Goal: Browse casually

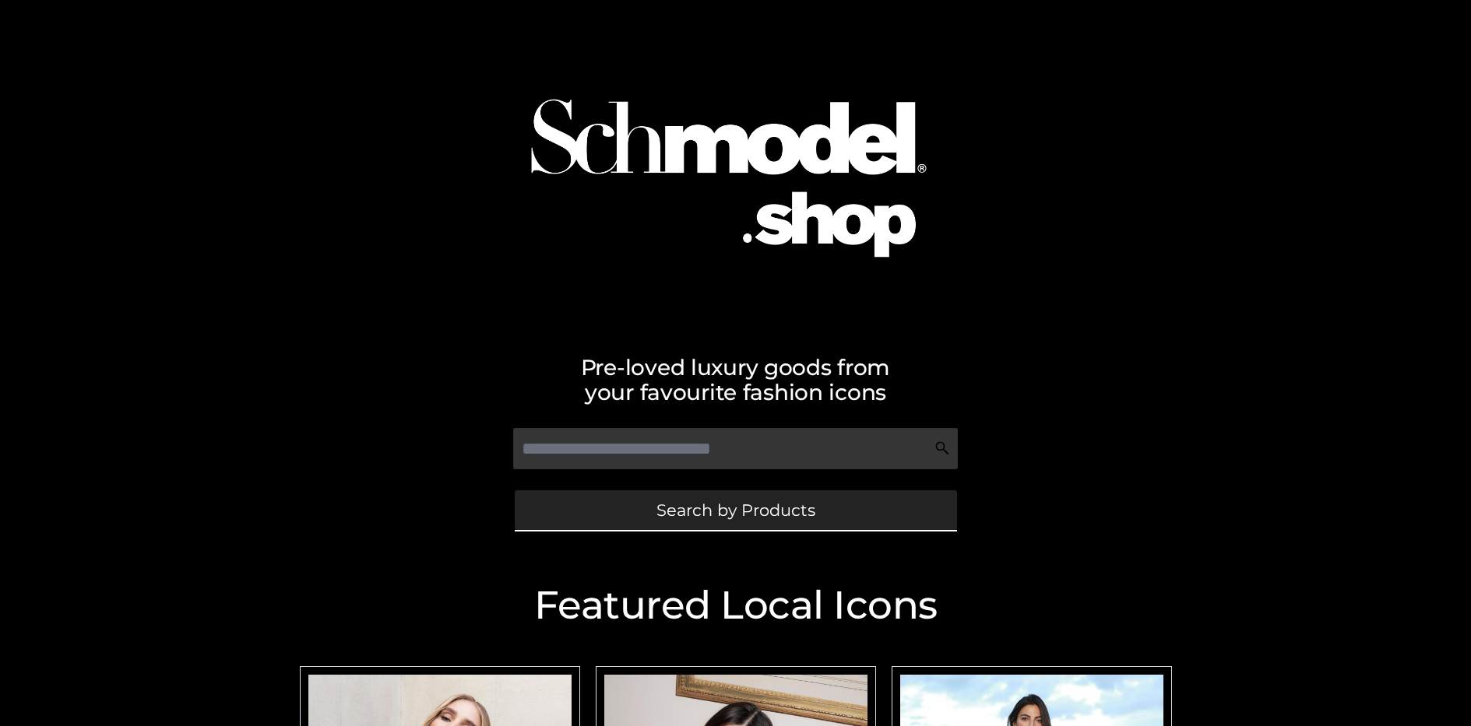
click at [735, 510] on span "Search by Products" at bounding box center [735, 510] width 159 height 16
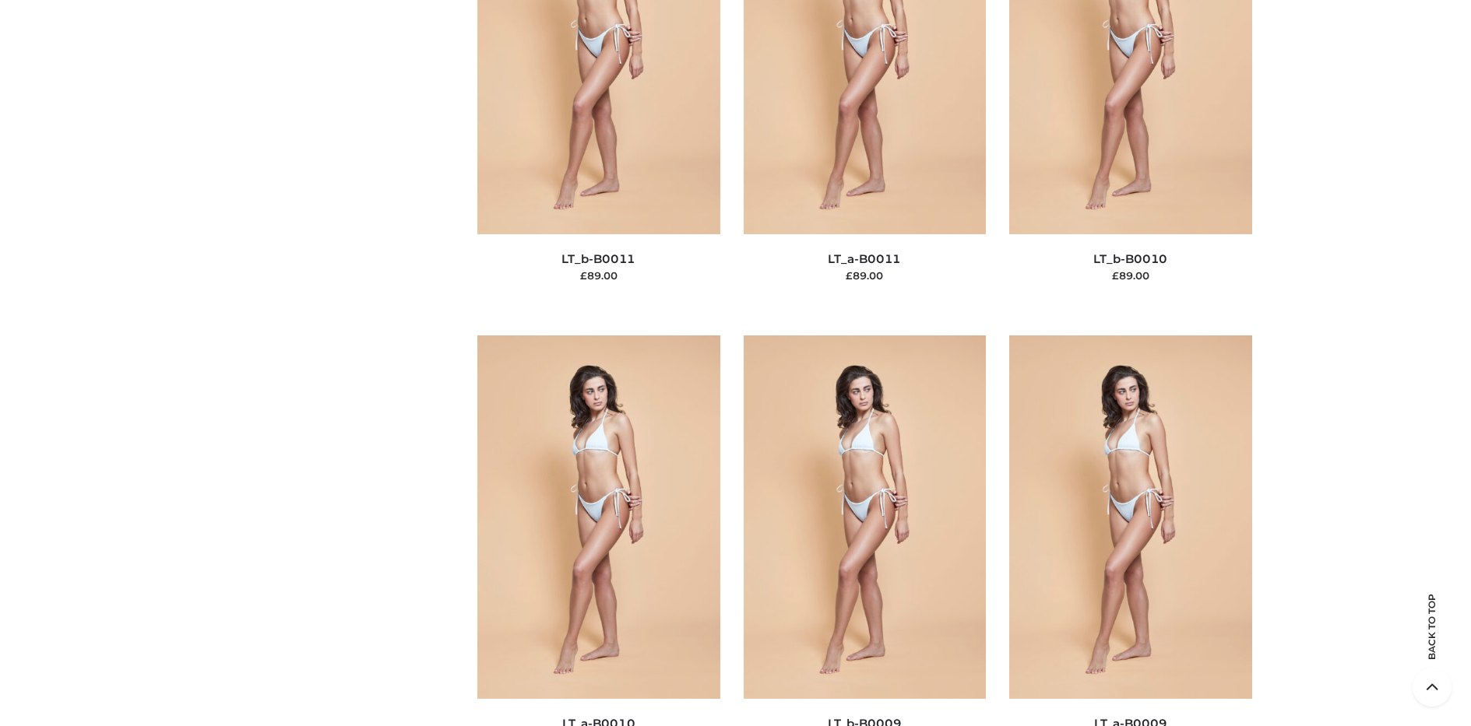
scroll to position [235, 0]
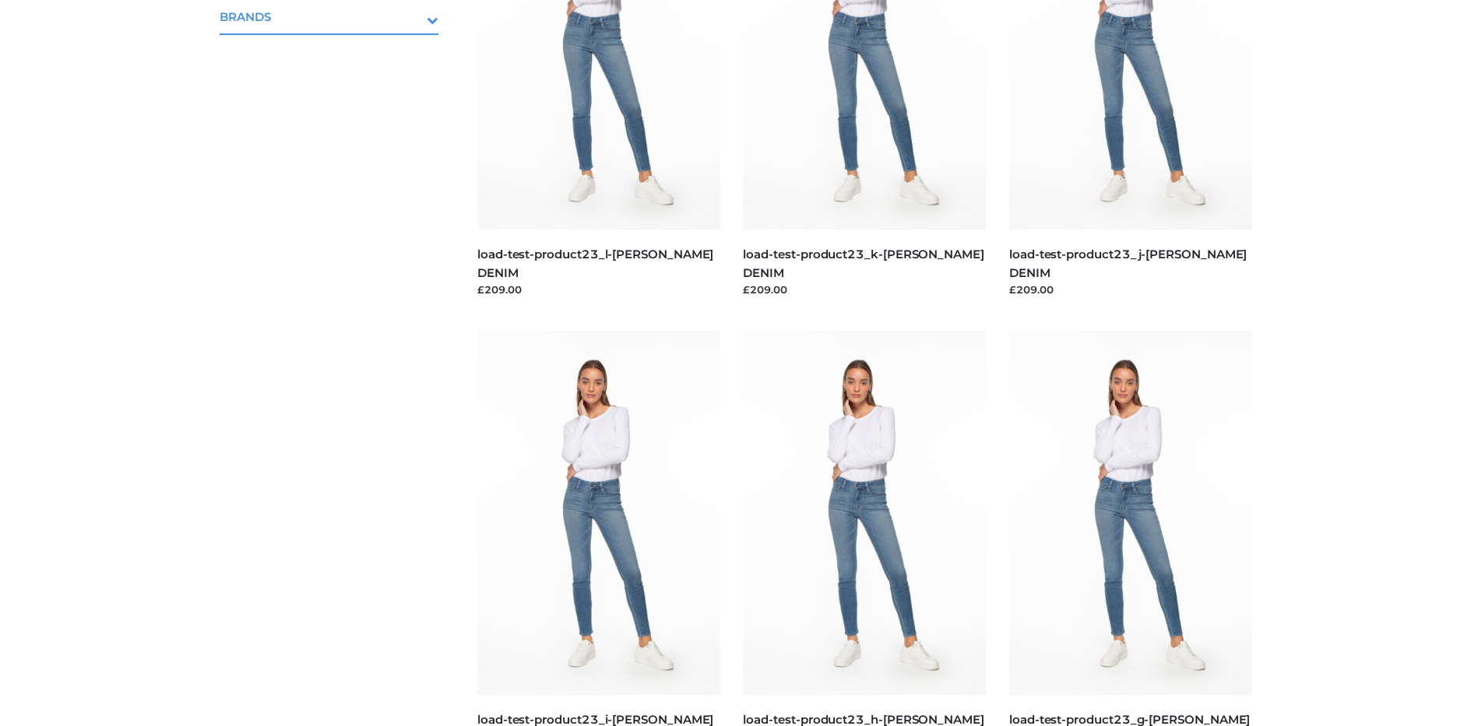
click at [411, 16] on icon "Toggle Submenu" at bounding box center [351, 20] width 174 height 18
click at [336, 83] on span "PARKERSMITH" at bounding box center [337, 84] width 204 height 18
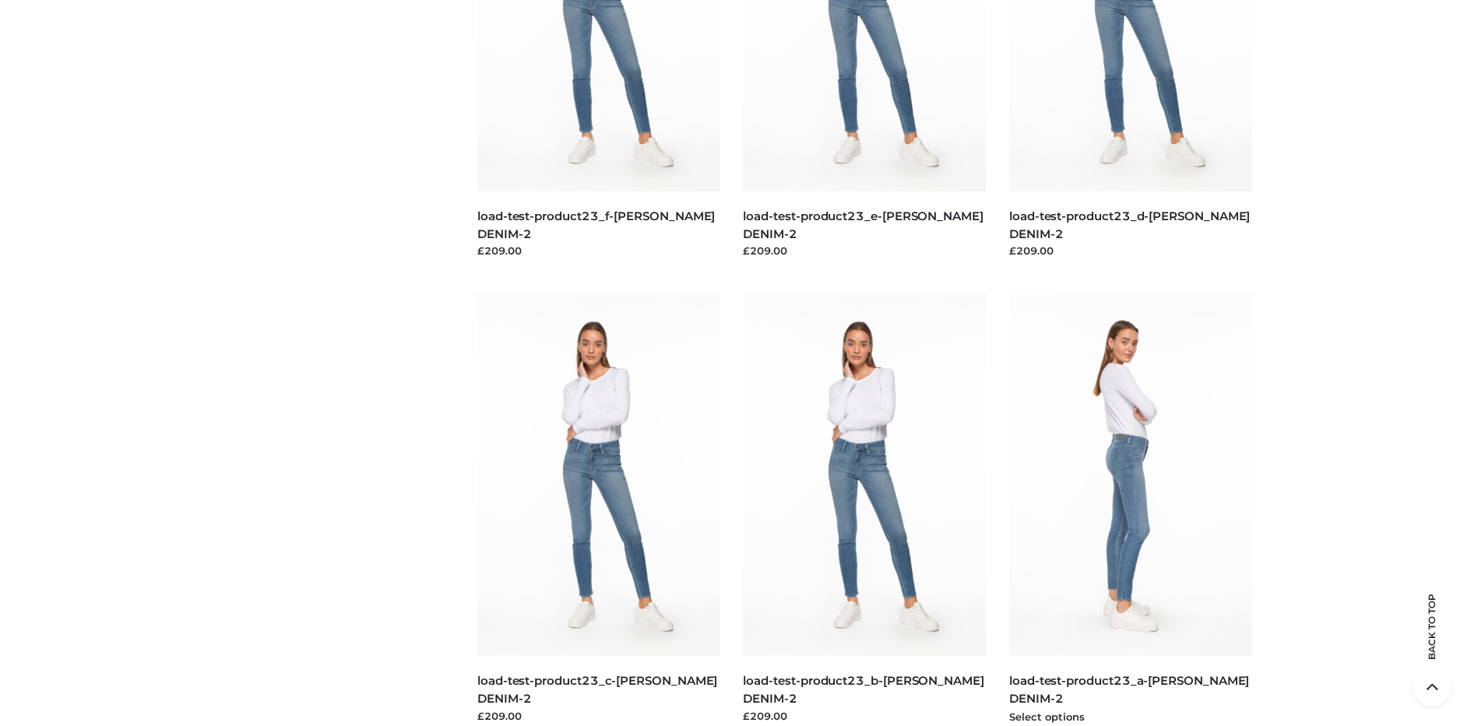
click at [1130, 509] on img at bounding box center [1130, 475] width 243 height 364
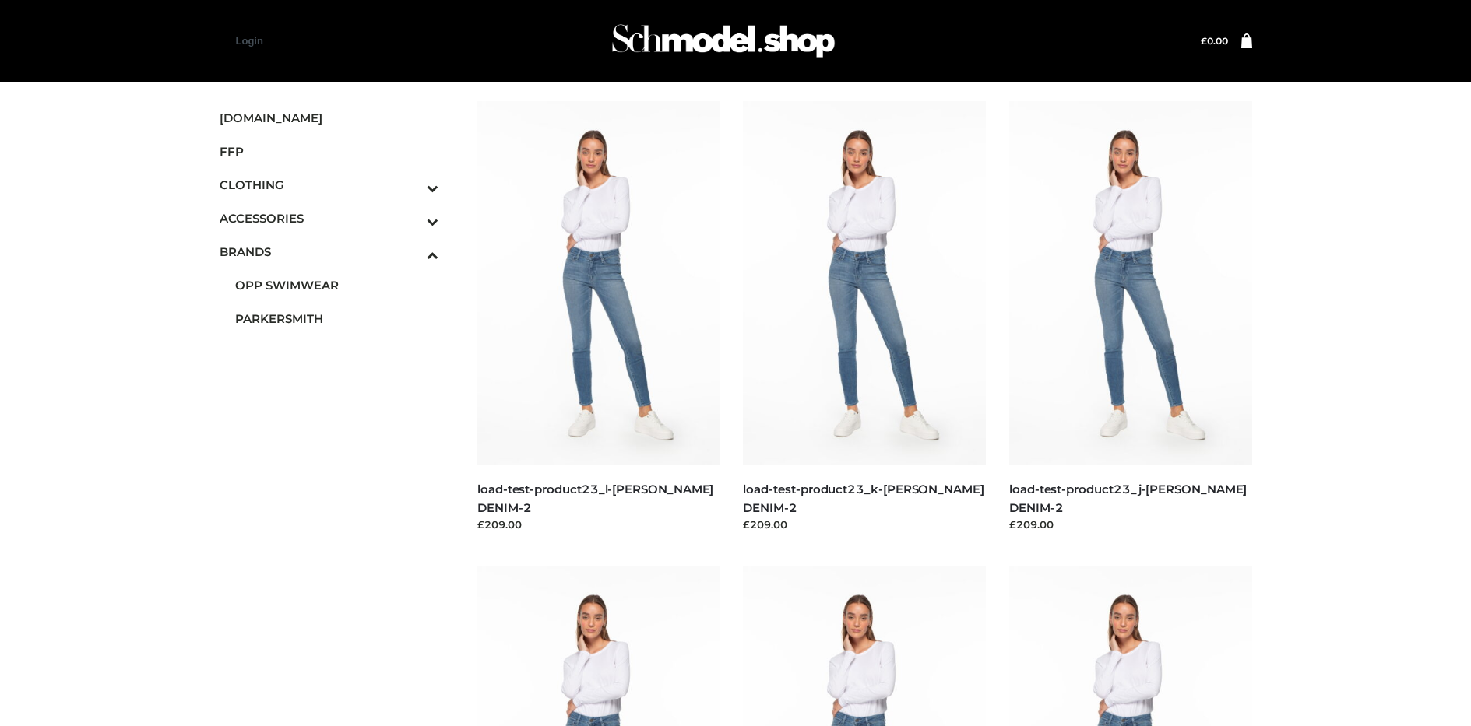
scroll to position [739, 0]
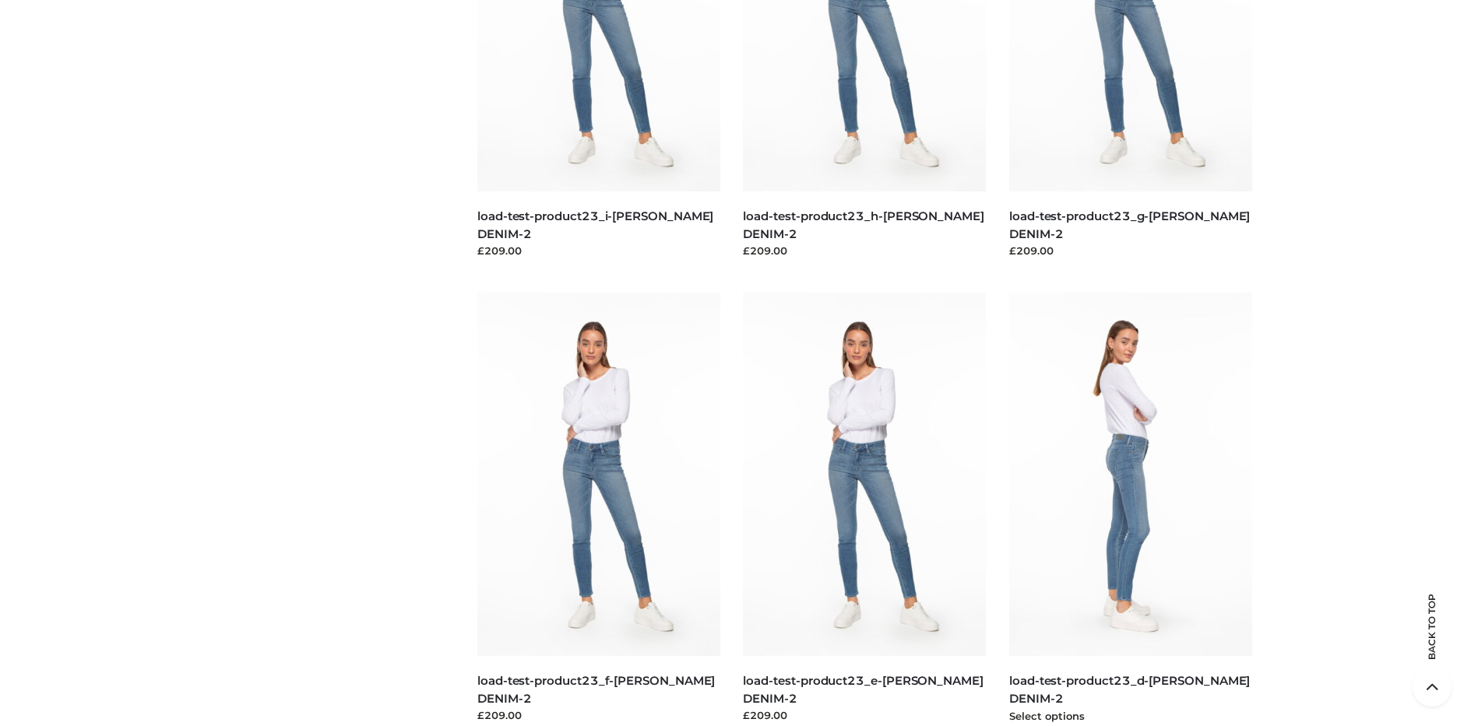
click at [1130, 509] on img at bounding box center [1130, 475] width 243 height 364
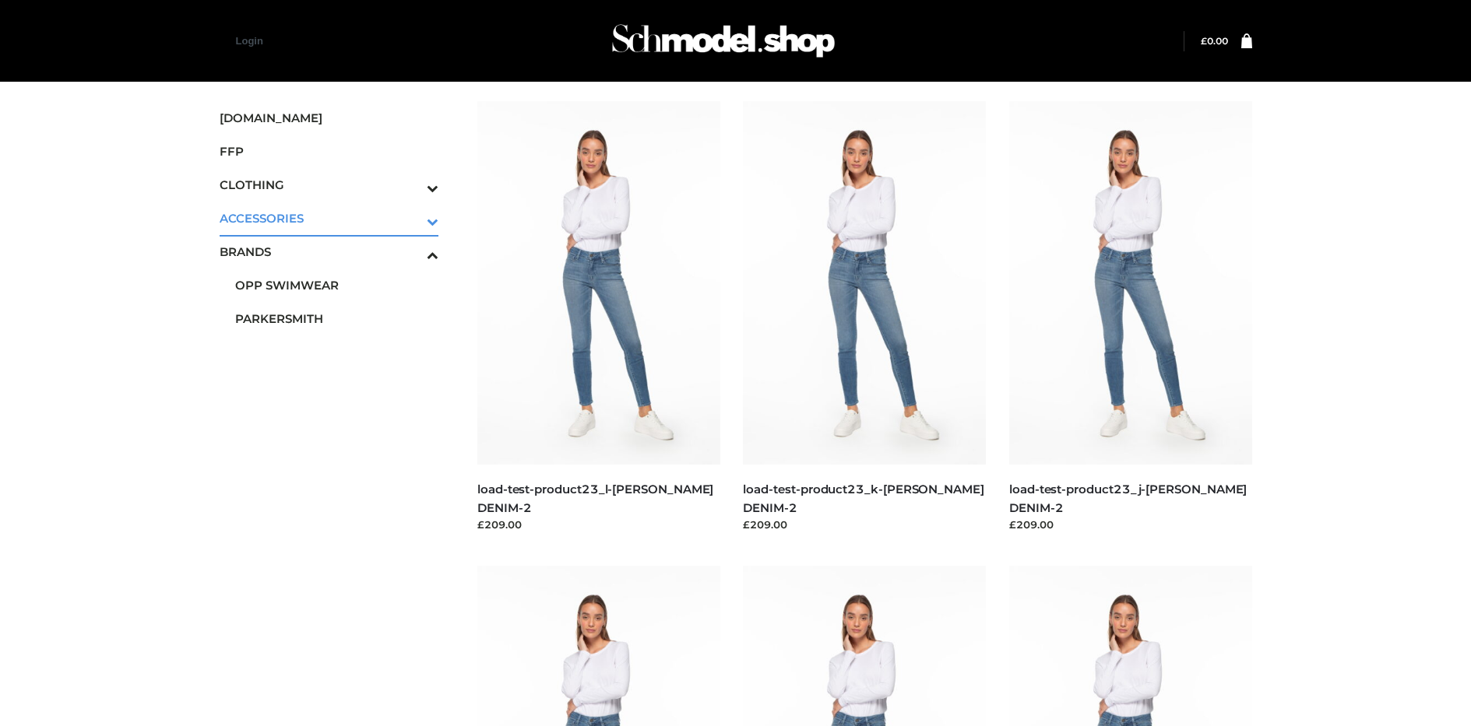
click at [411, 218] on icon "Toggle Submenu" at bounding box center [351, 222] width 174 height 18
click at [336, 285] on span "JEWELRY" at bounding box center [337, 285] width 204 height 18
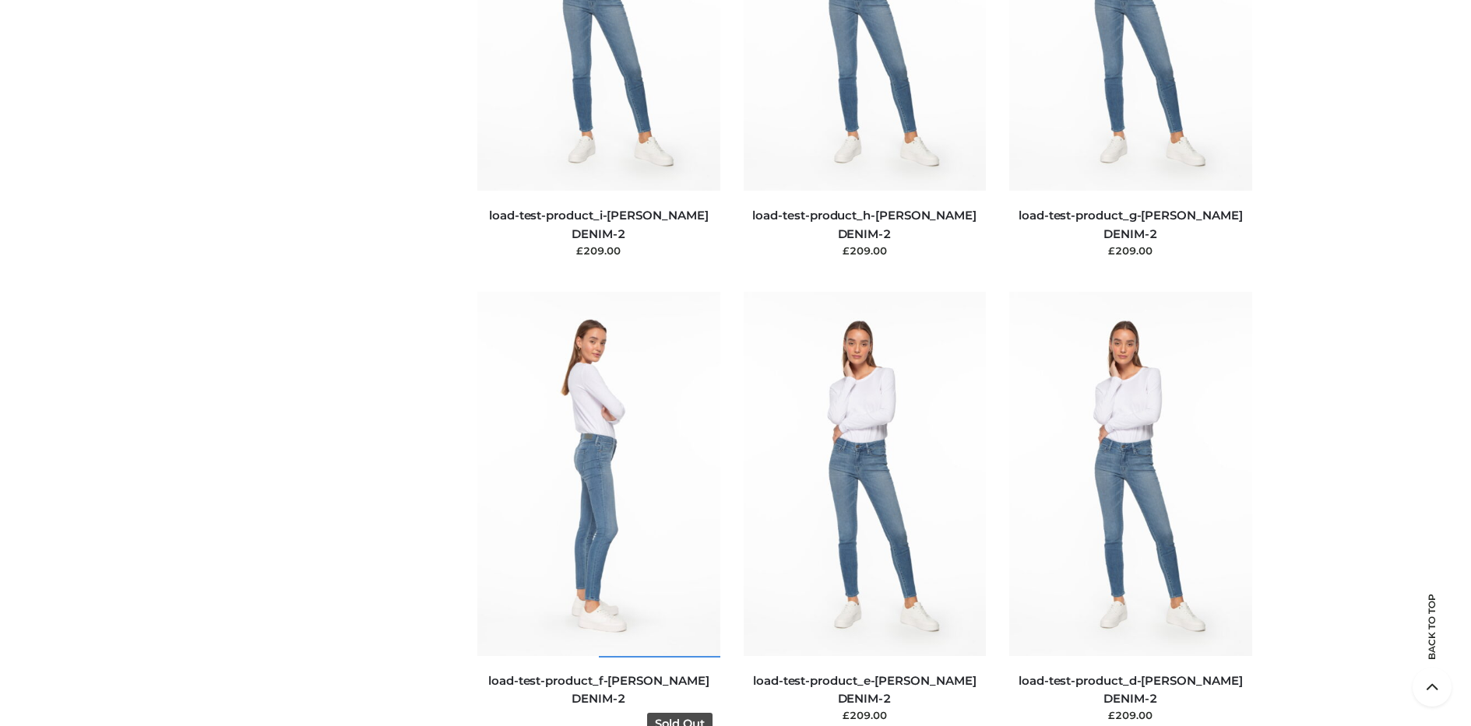
click at [598, 508] on img at bounding box center [598, 474] width 243 height 364
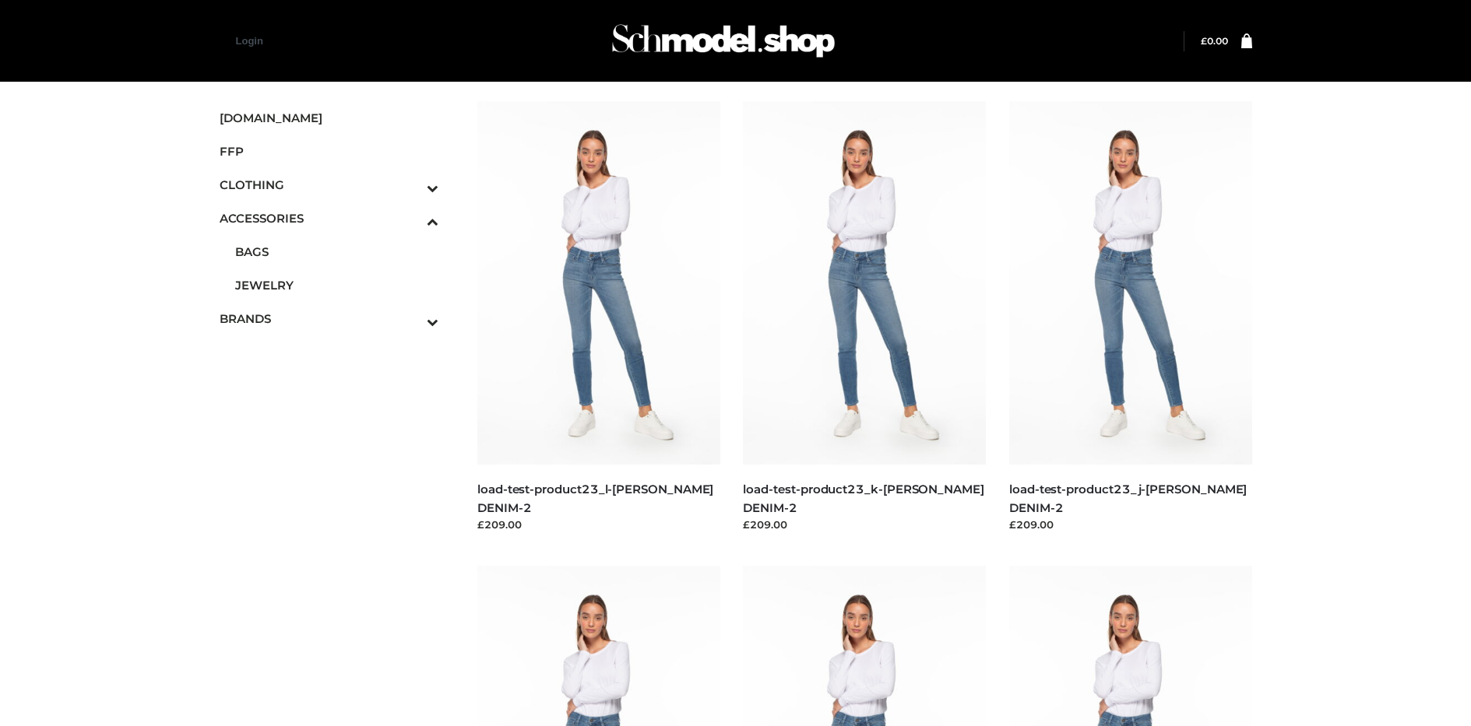
scroll to position [739, 0]
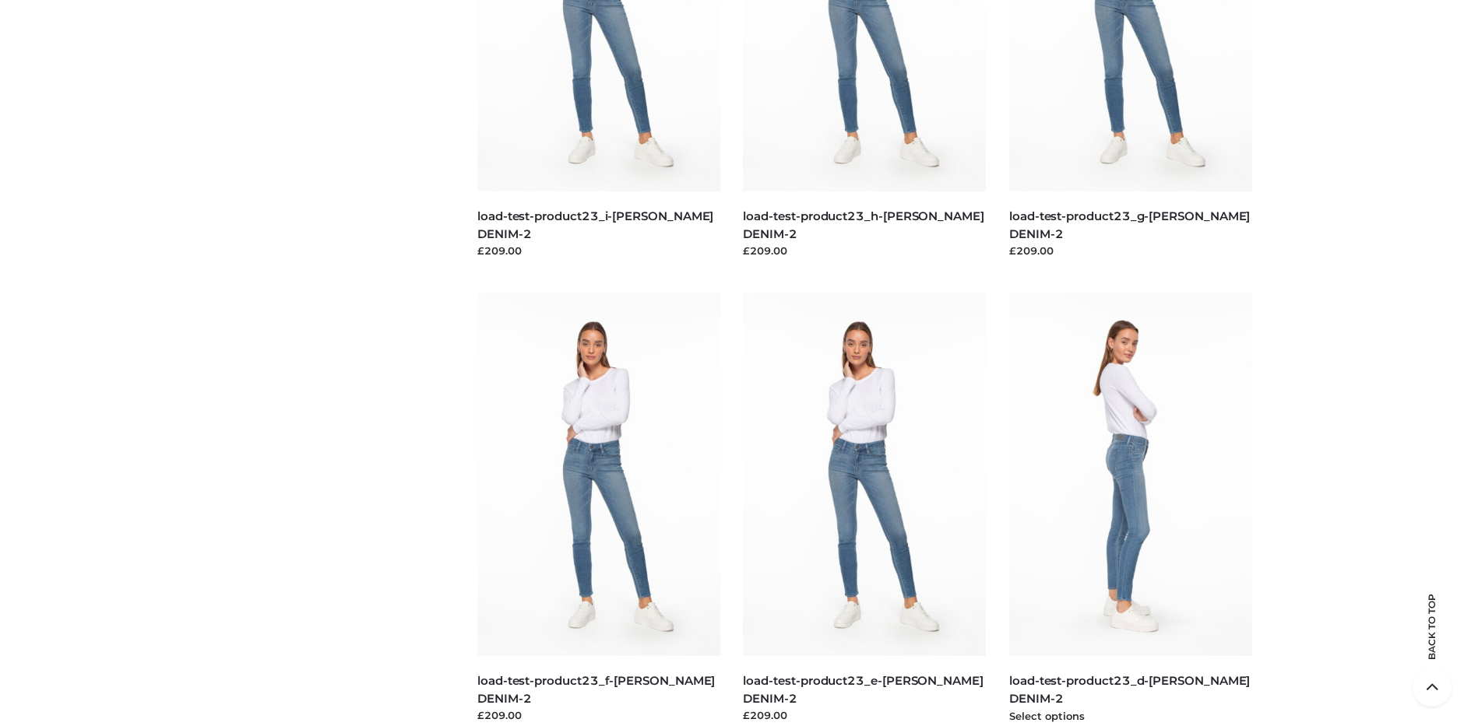
click at [1130, 509] on img at bounding box center [1130, 475] width 243 height 364
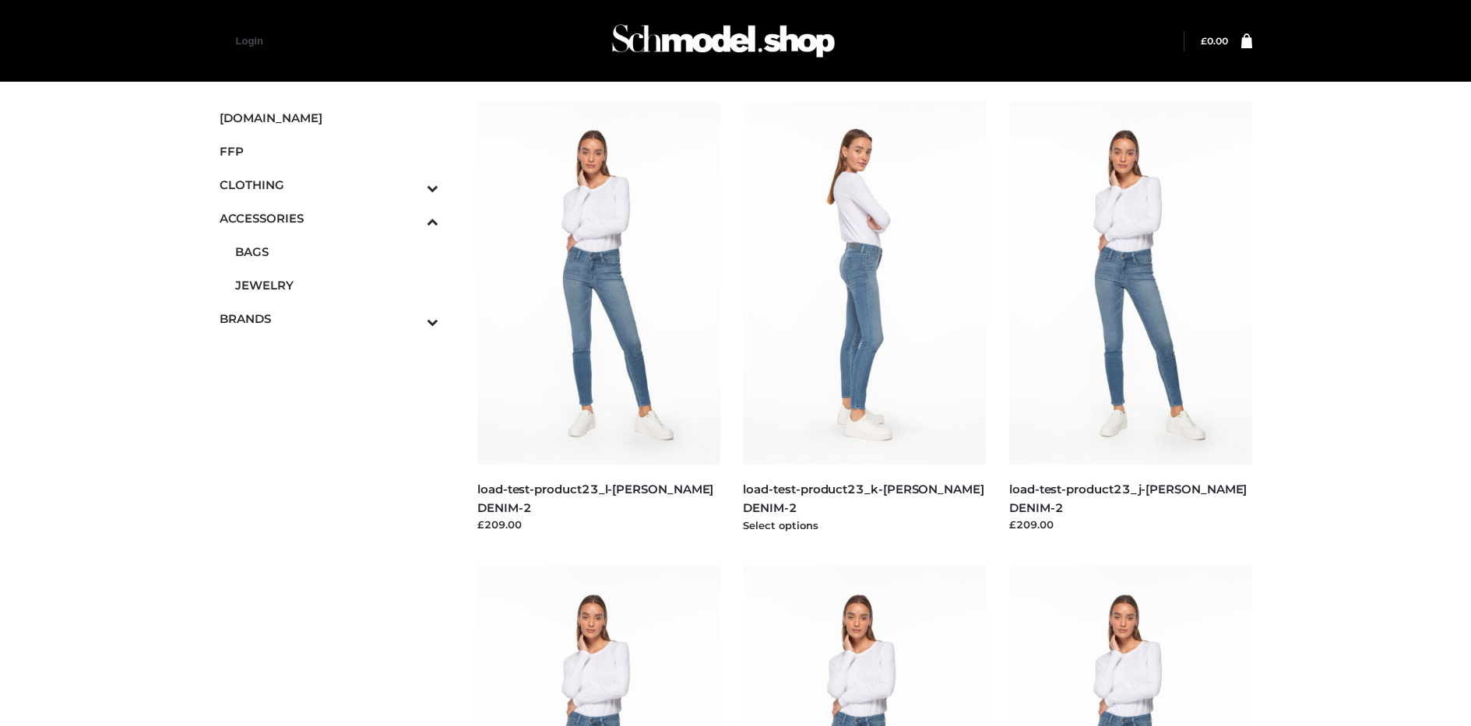
click at [864, 318] on img at bounding box center [864, 283] width 243 height 364
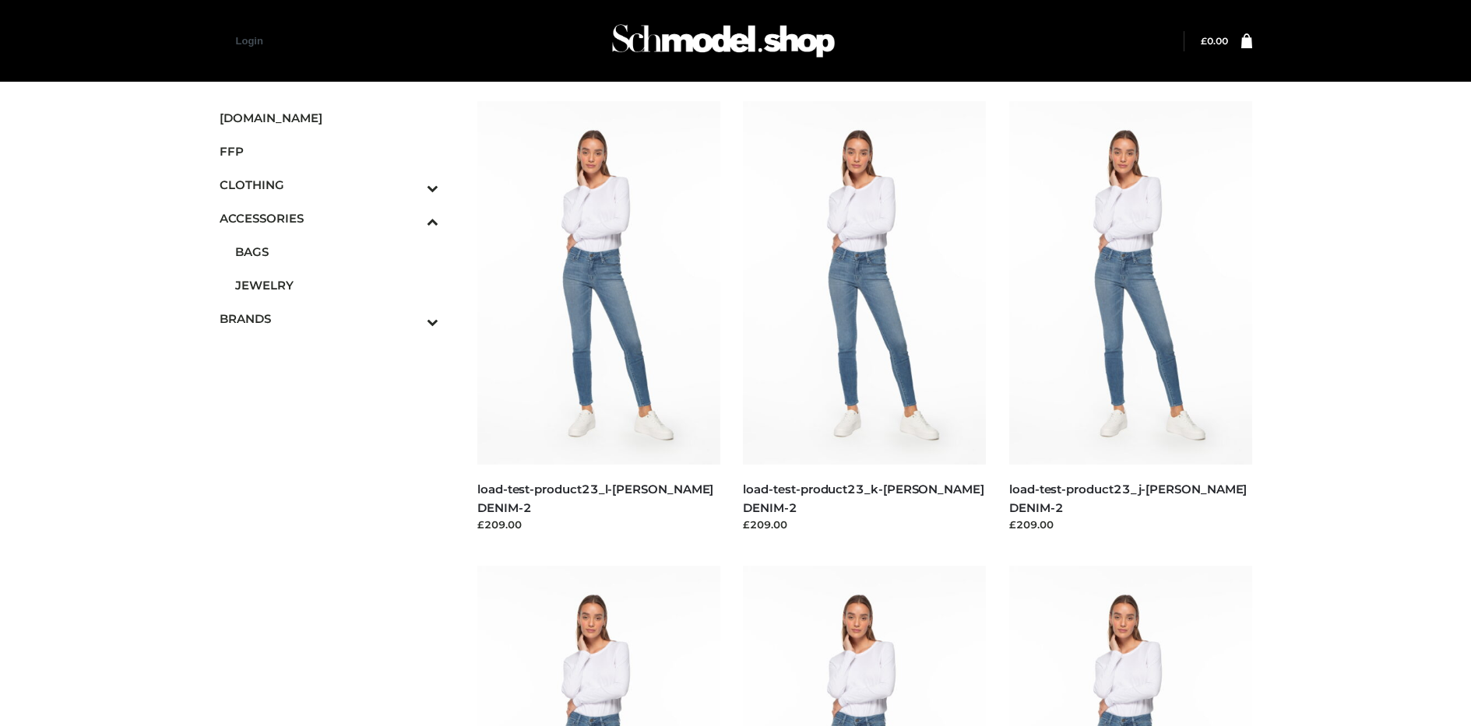
scroll to position [739, 0]
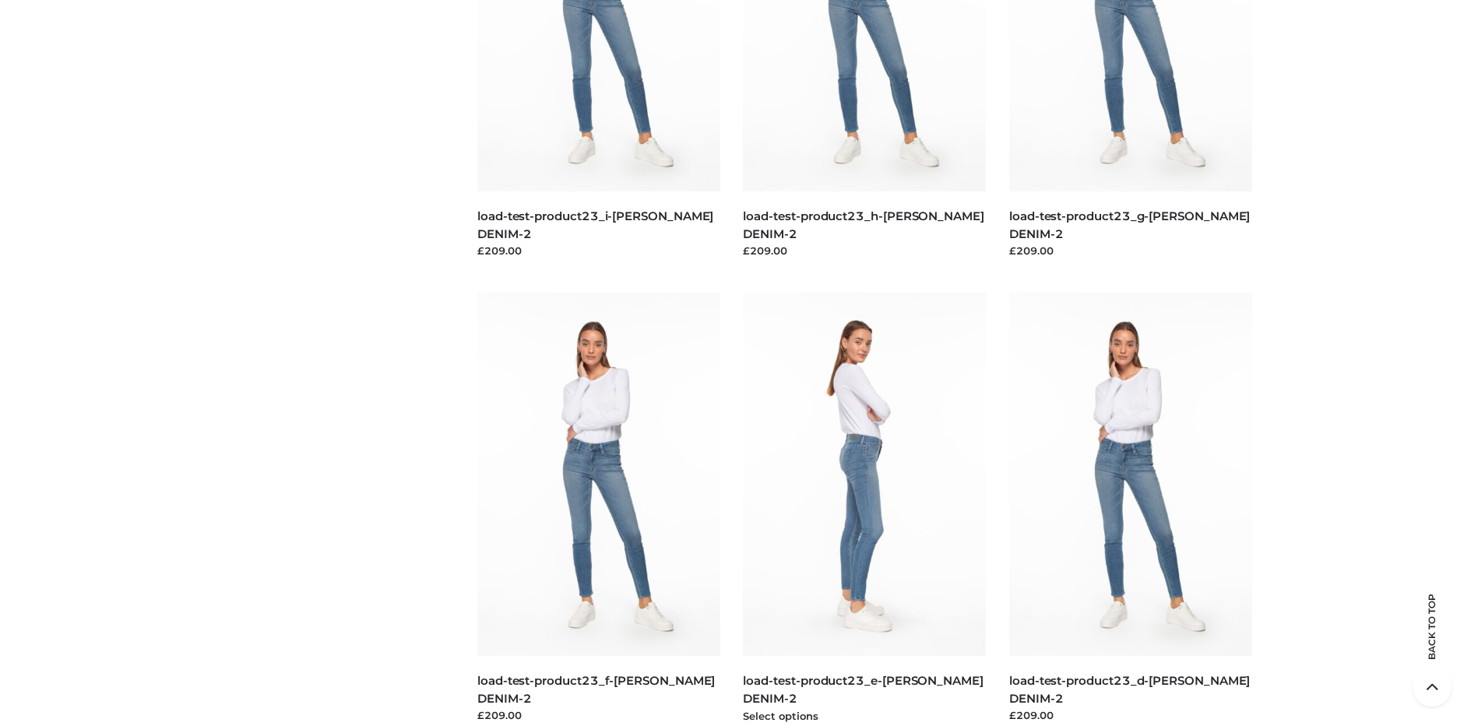
click at [864, 509] on img at bounding box center [864, 475] width 243 height 364
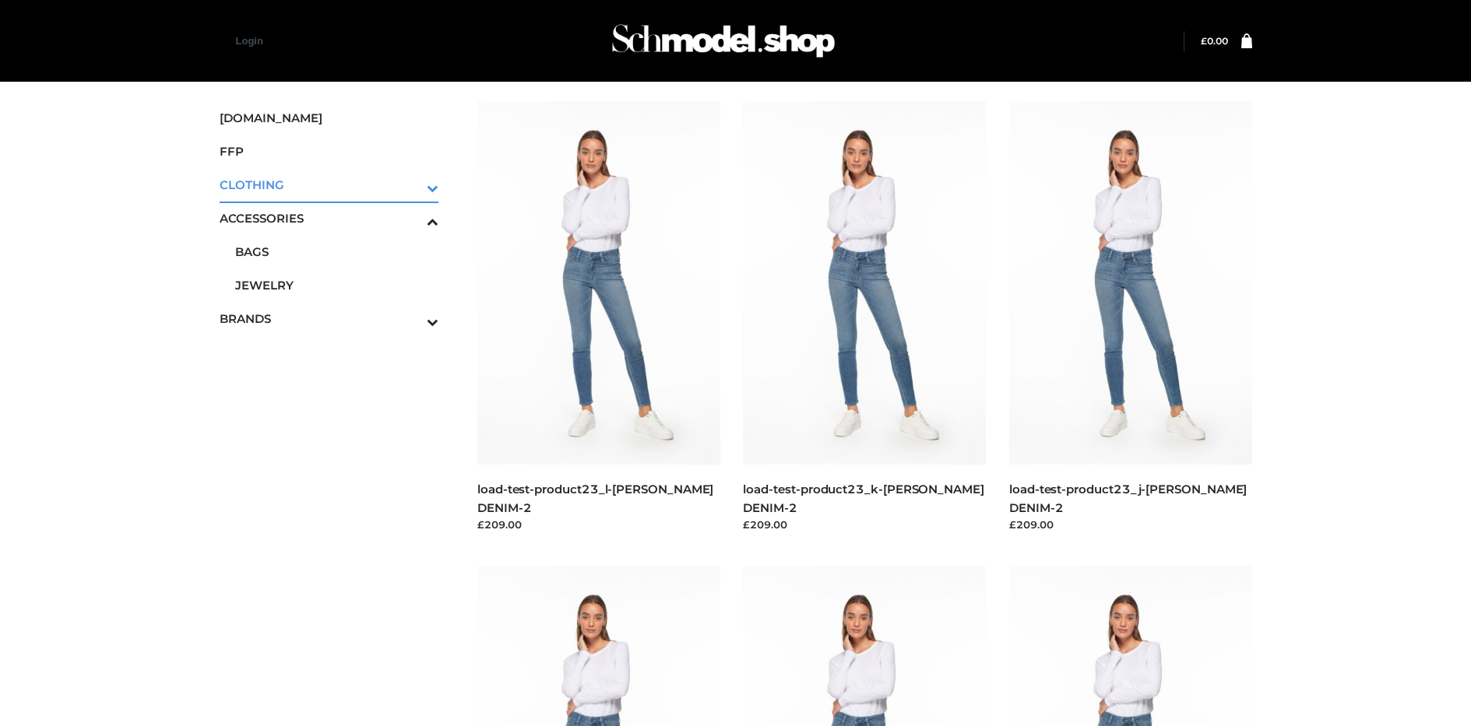
click at [411, 184] on icon "Toggle Submenu" at bounding box center [351, 188] width 174 height 18
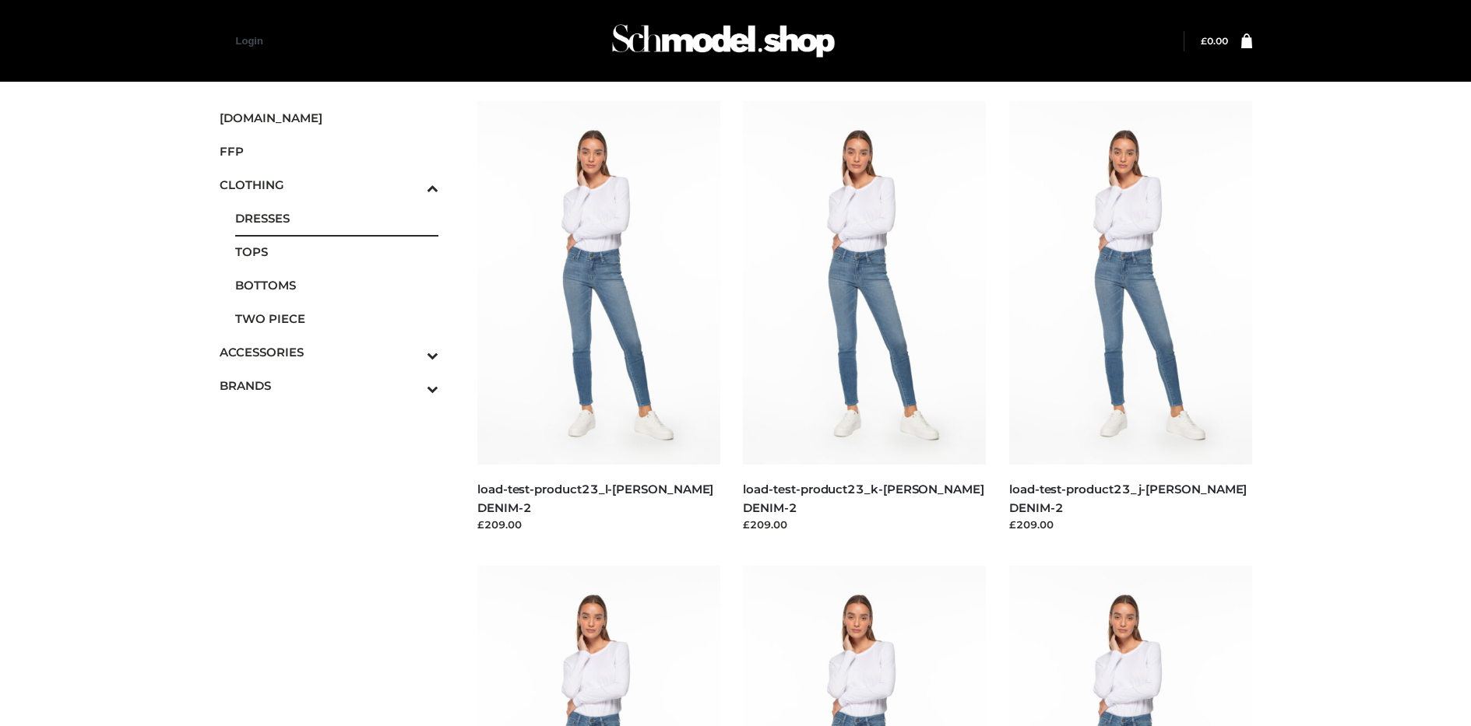
click at [336, 218] on span "DRESSES" at bounding box center [337, 218] width 204 height 18
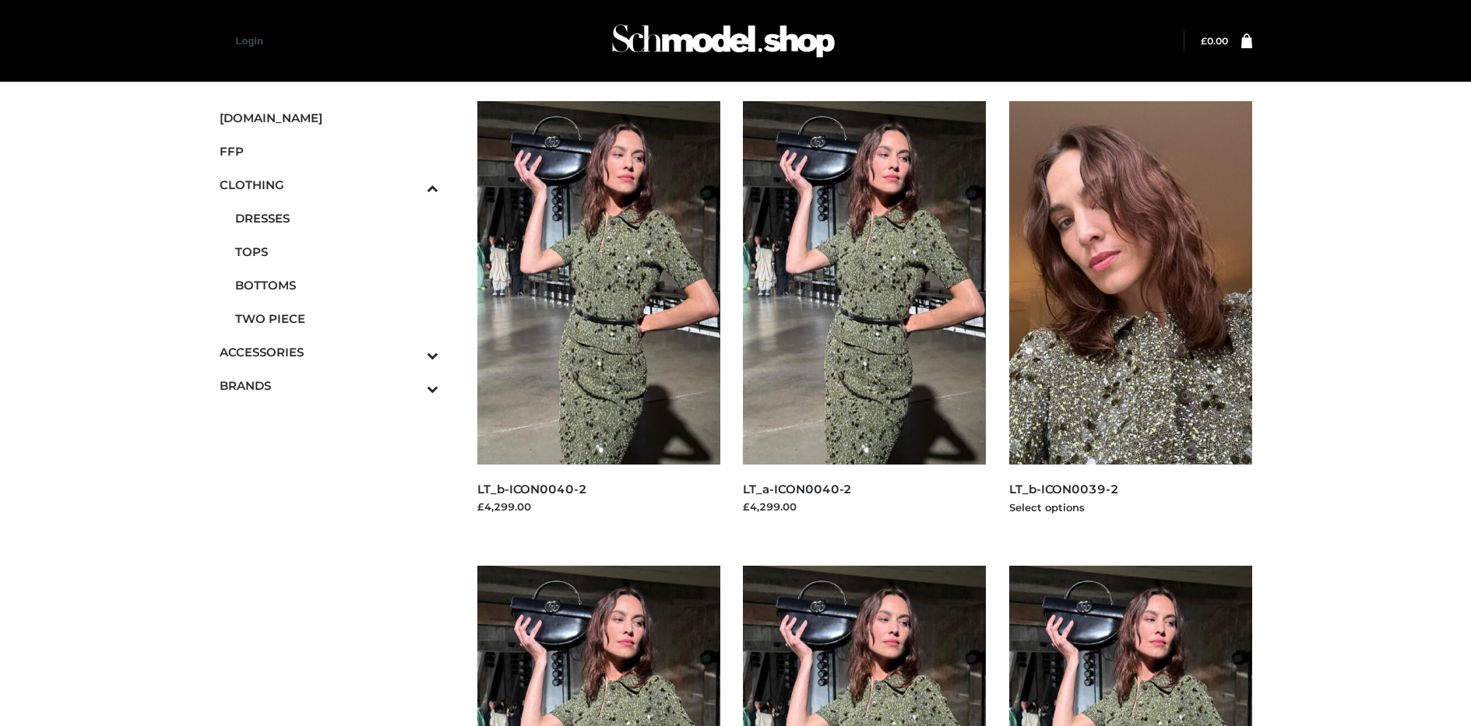
click at [1130, 318] on img at bounding box center [1130, 283] width 243 height 364
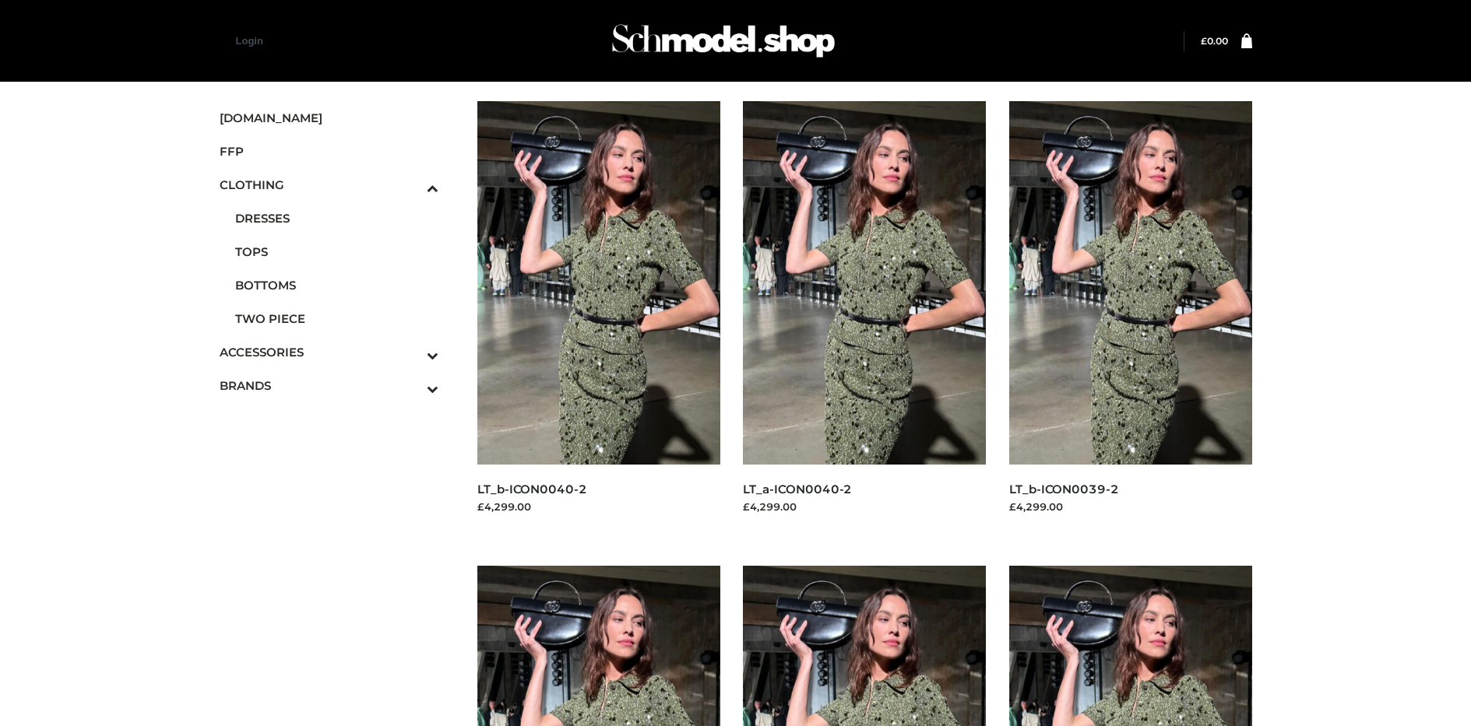
scroll to position [1204, 0]
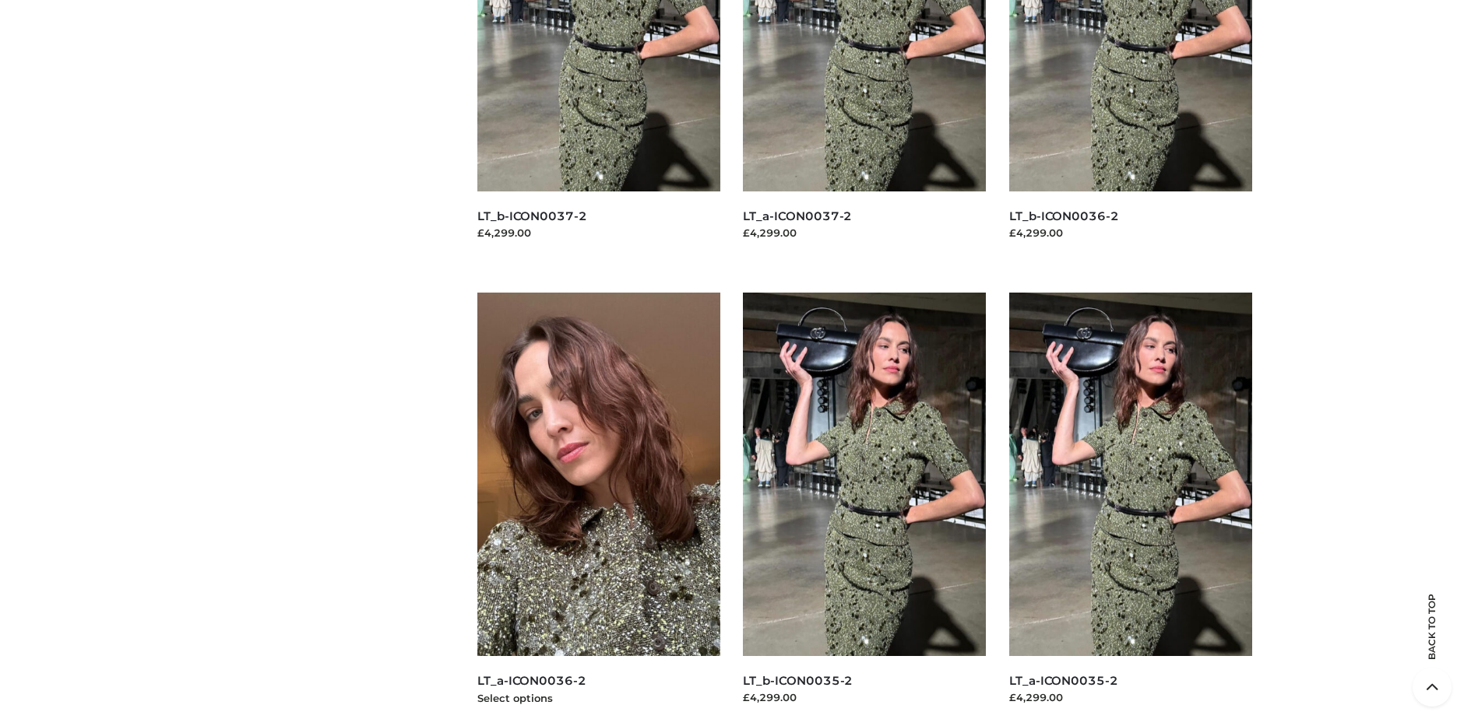
click at [598, 509] on img at bounding box center [598, 475] width 243 height 364
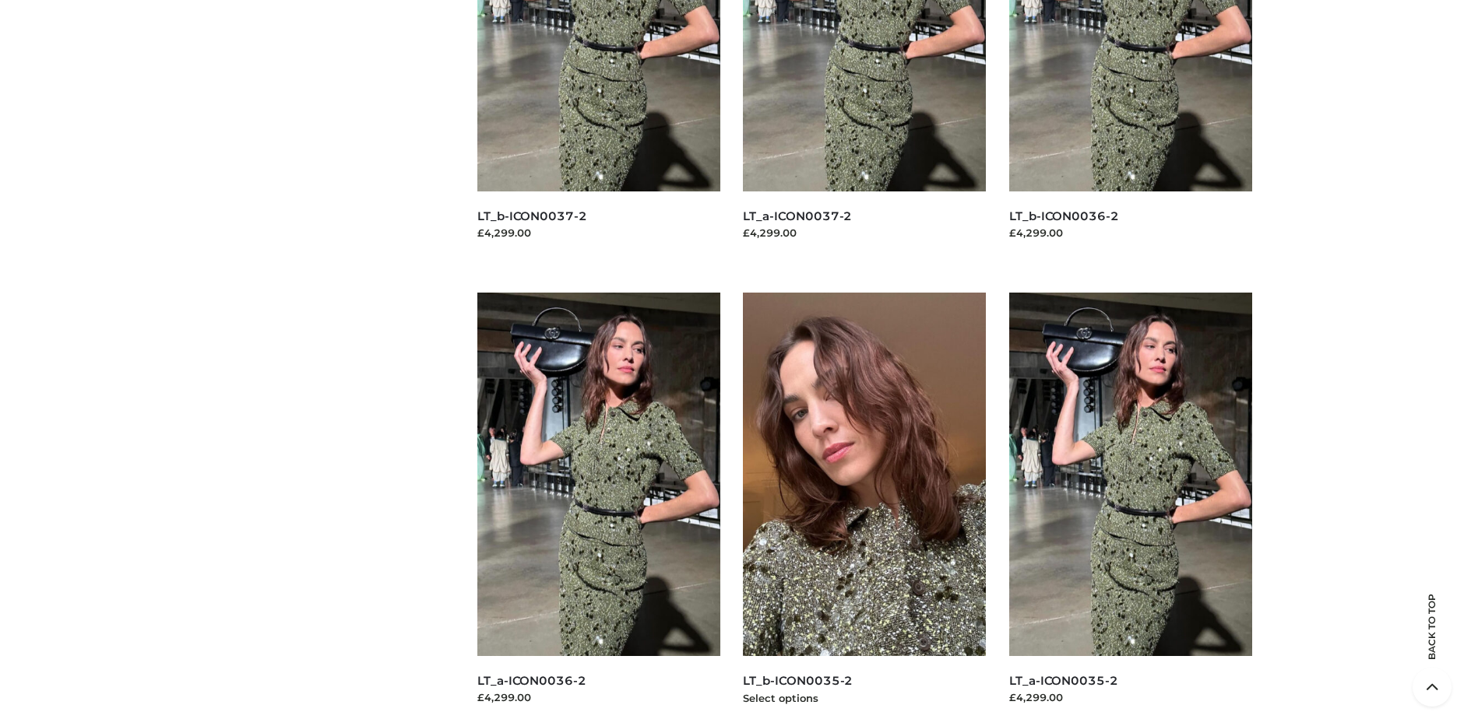
click at [864, 509] on img at bounding box center [864, 475] width 243 height 364
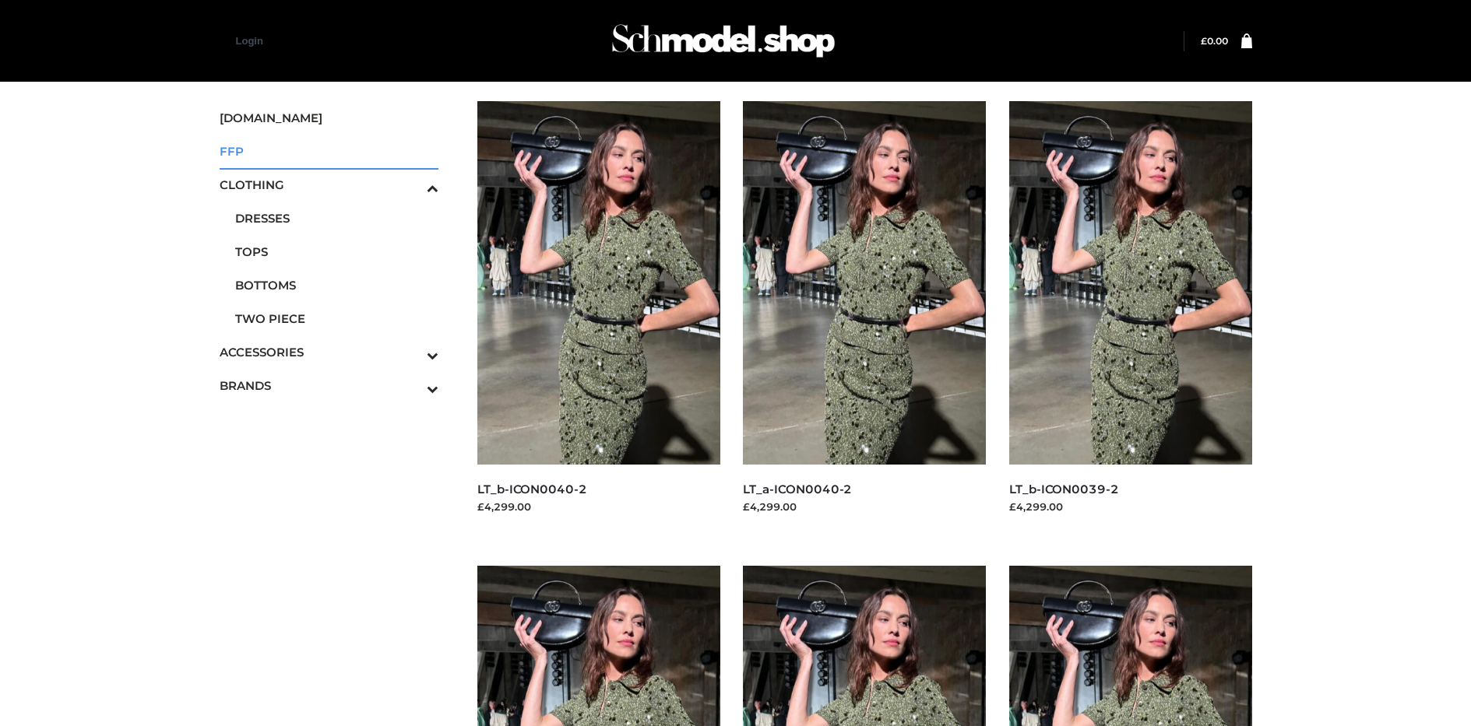
click at [329, 151] on span "FFP" at bounding box center [330, 151] width 220 height 18
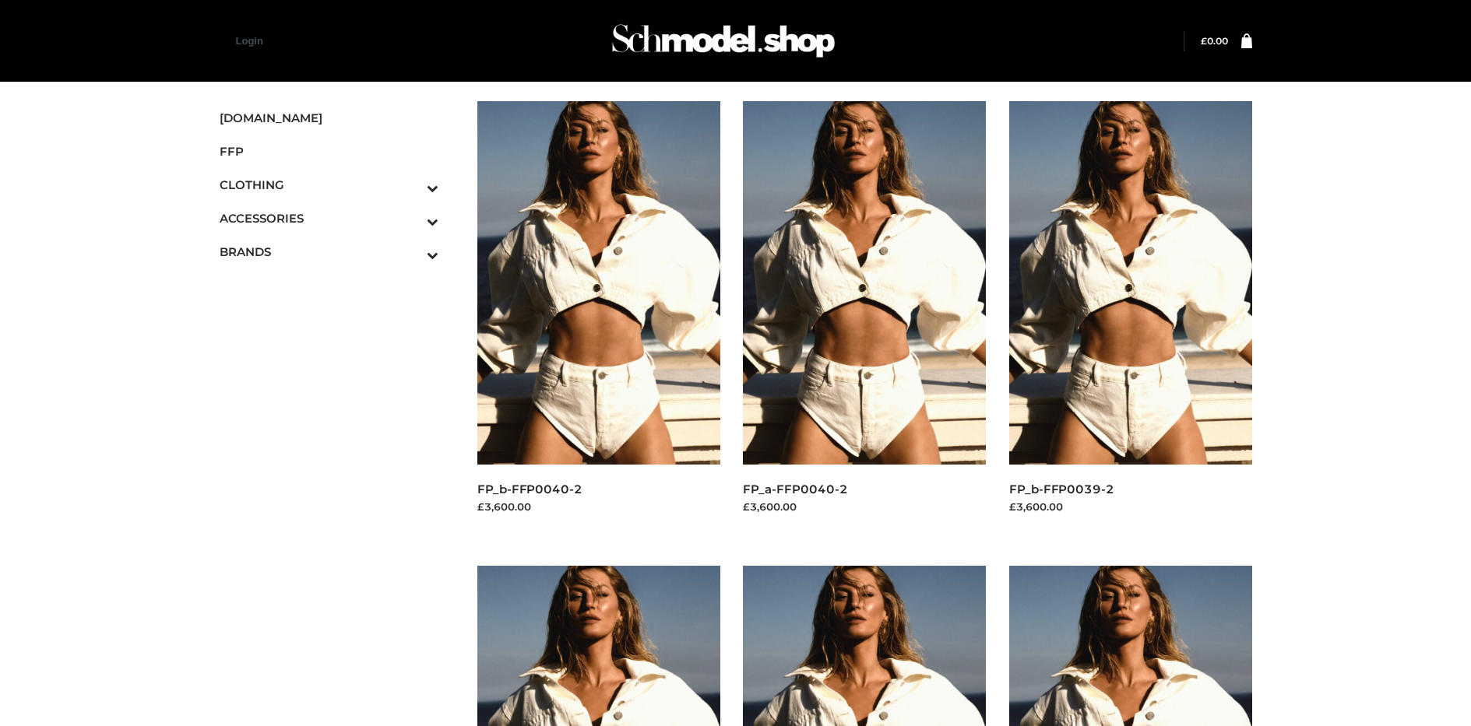
scroll to position [739, 0]
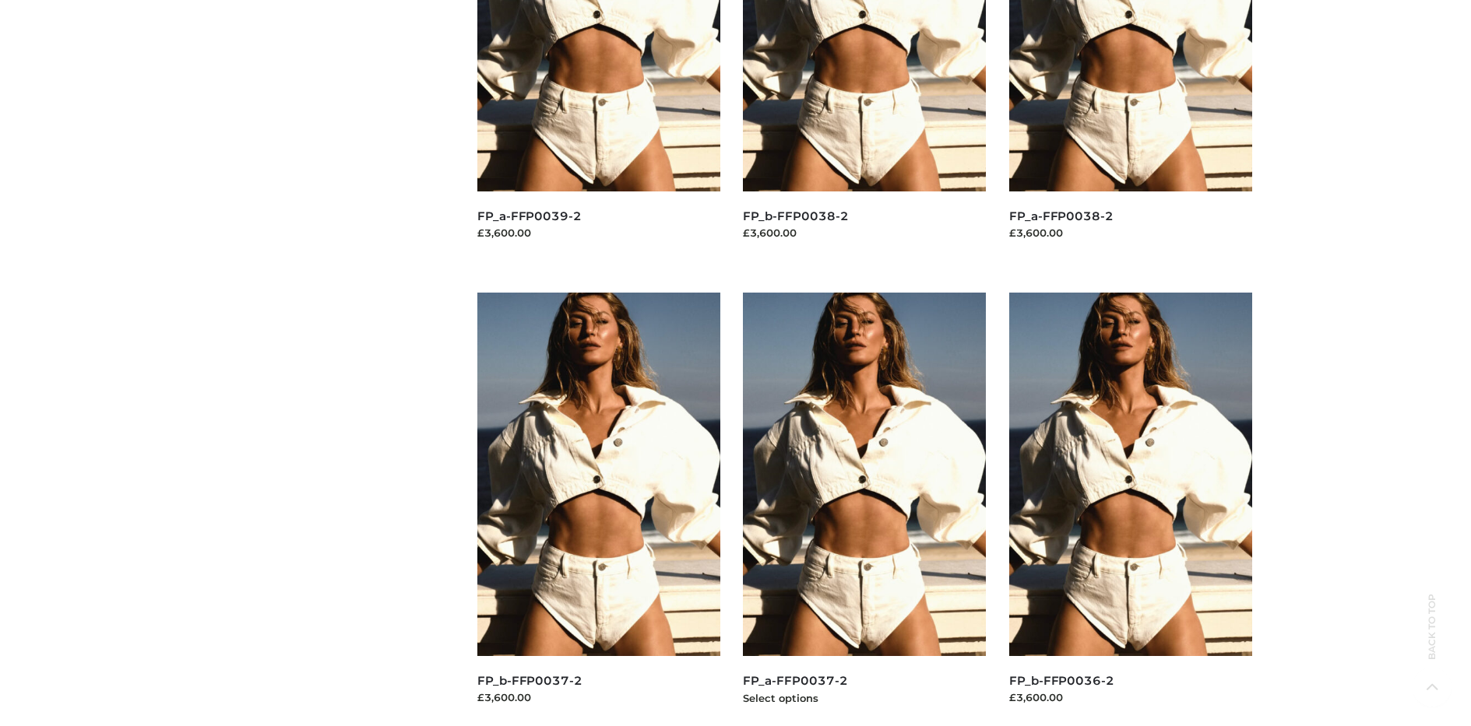
click at [864, 509] on img at bounding box center [864, 475] width 243 height 364
click at [1130, 509] on img at bounding box center [1130, 475] width 243 height 364
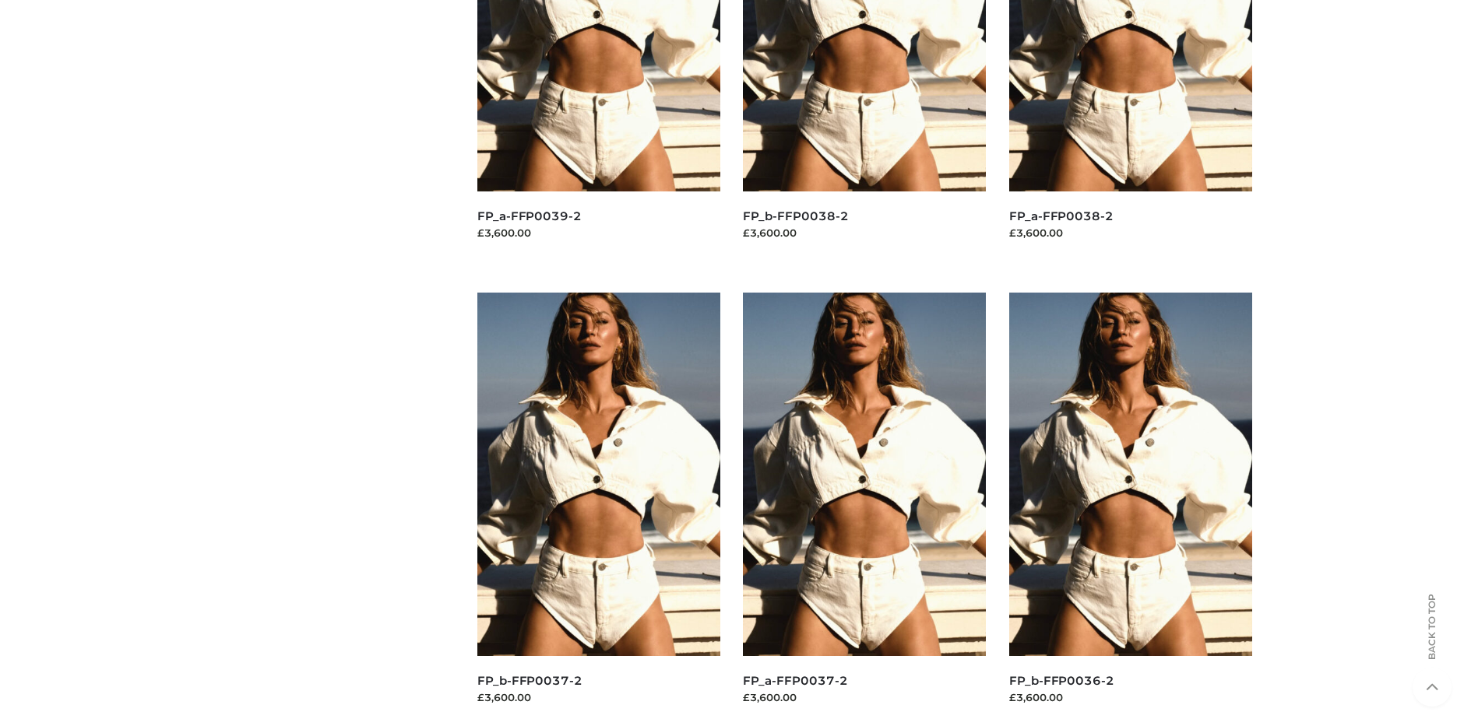
scroll to position [1204, 0]
click at [864, 509] on img at bounding box center [864, 475] width 243 height 364
